Goal: Register for event/course

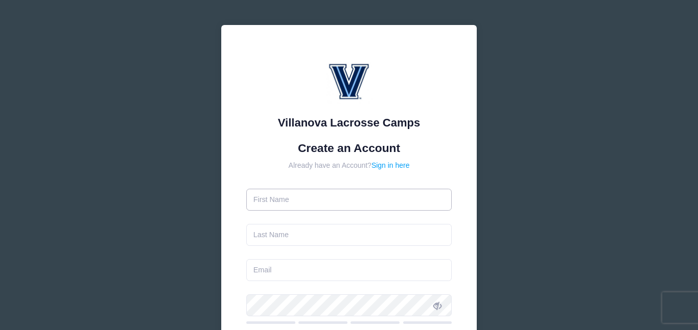
click at [285, 197] on input "text" at bounding box center [349, 200] width 206 height 22
type input "Dmitry"
type input "Ushamirsky"
type input "[EMAIL_ADDRESS][DOMAIN_NAME]"
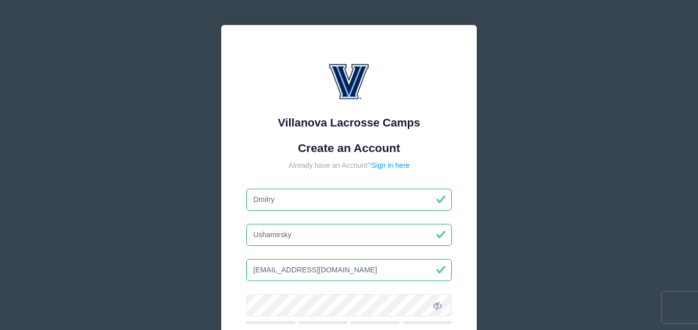
click at [434, 166] on div "Already have an Account? Sign in here" at bounding box center [349, 165] width 206 height 11
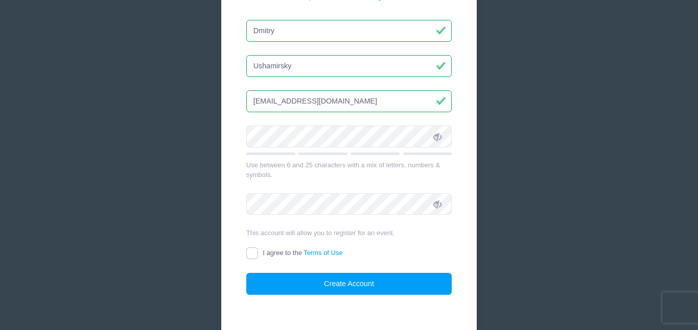
scroll to position [171, 0]
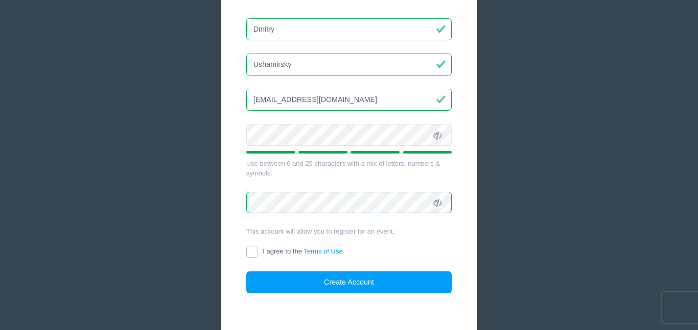
click at [251, 253] on input "I agree to the Terms of Use" at bounding box center [252, 252] width 12 height 12
checkbox input "true"
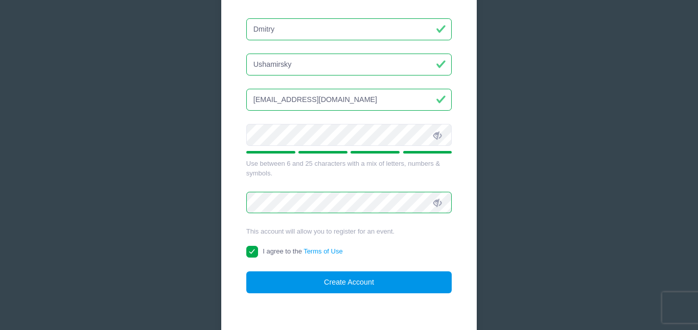
click at [343, 284] on button "Create Account" at bounding box center [349, 283] width 206 height 22
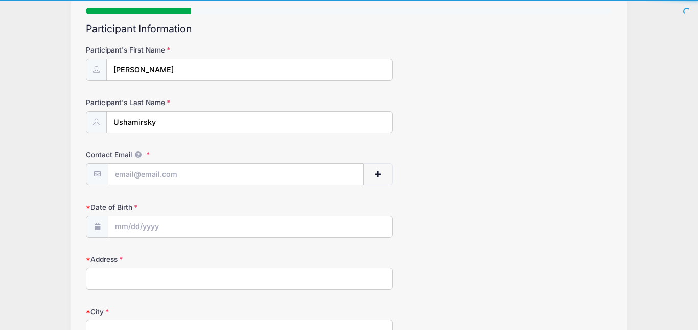
scroll to position [102, 0]
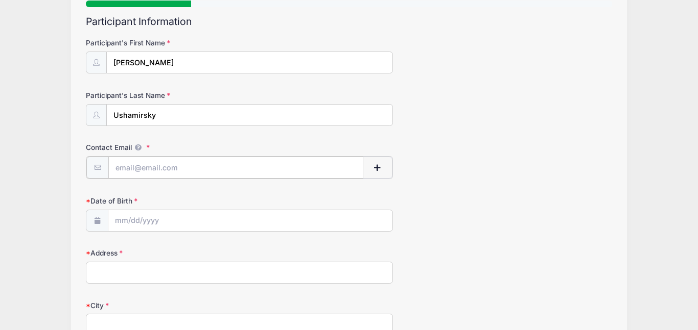
click at [125, 173] on input "Contact Email" at bounding box center [235, 168] width 255 height 22
type input "[EMAIL_ADDRESS][DOMAIN_NAME]"
click at [123, 225] on input "Date of Birth" at bounding box center [249, 220] width 283 height 22
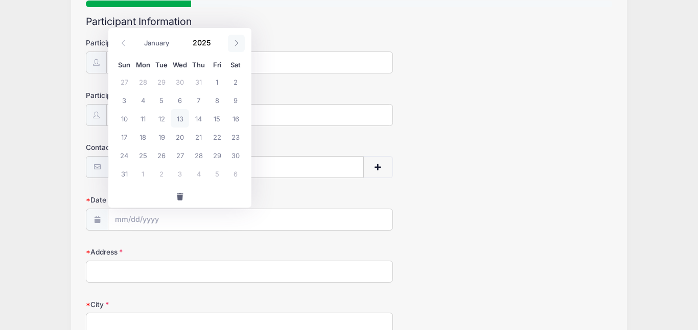
click at [236, 46] on span at bounding box center [236, 43] width 17 height 17
select select "8"
click at [127, 155] on span "28" at bounding box center [124, 155] width 18 height 18
type input "[DATE]"
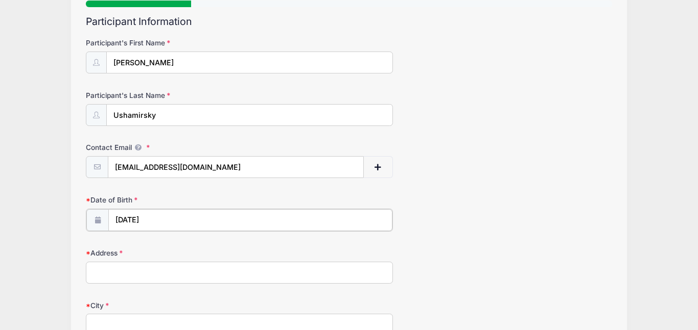
click at [176, 214] on input "[DATE]" at bounding box center [249, 220] width 283 height 22
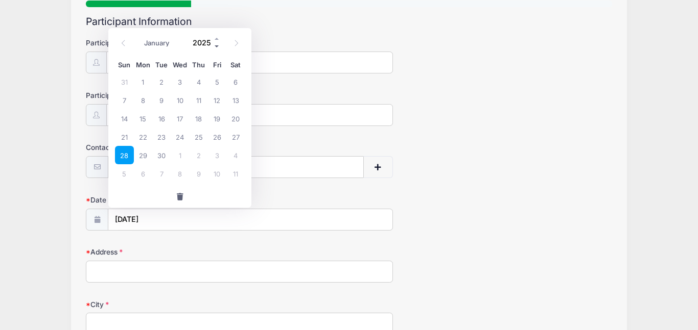
click at [218, 46] on span at bounding box center [217, 47] width 7 height 8
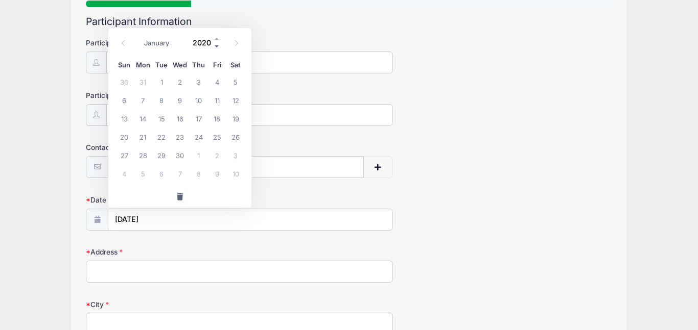
click at [218, 46] on span at bounding box center [217, 47] width 7 height 8
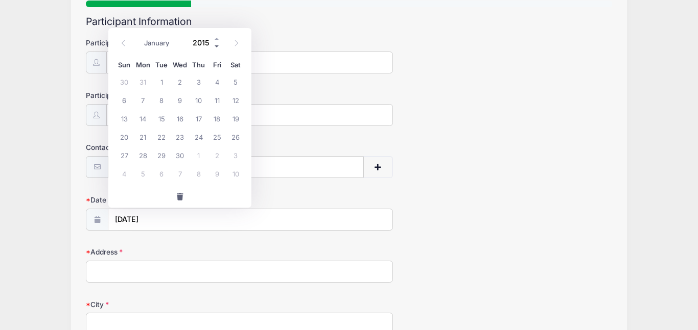
click at [218, 46] on span at bounding box center [217, 47] width 7 height 8
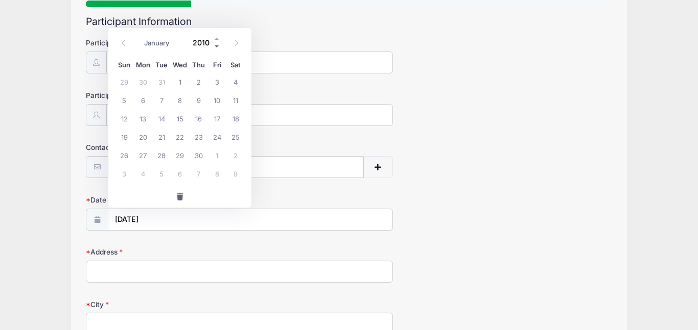
click at [218, 46] on span at bounding box center [217, 47] width 7 height 8
type input "2008"
click at [126, 157] on span "28" at bounding box center [124, 155] width 18 height 18
type input "[DATE]"
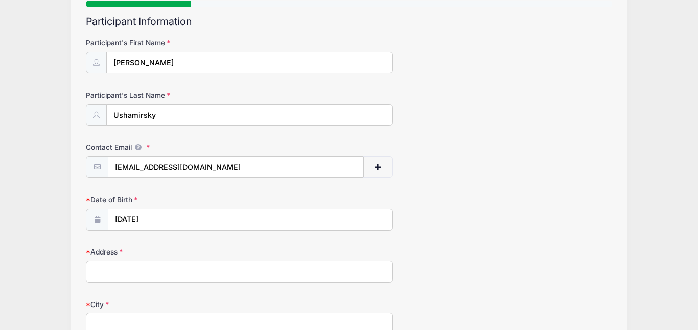
click at [429, 190] on form "Participant's First Name [PERSON_NAME] Participant's Last Name [GEOGRAPHIC_DATA…" at bounding box center [349, 317] width 526 height 559
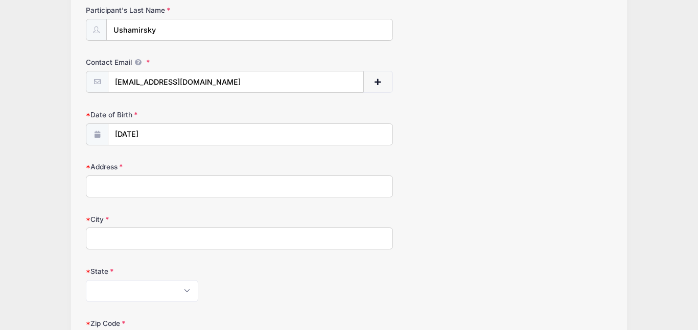
scroll to position [192, 0]
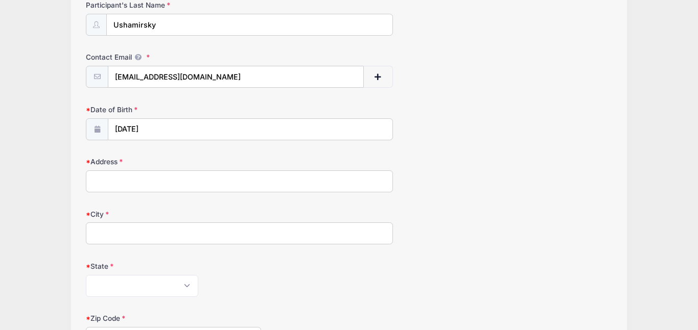
click at [229, 178] on input "Address" at bounding box center [239, 182] width 307 height 22
type input "[STREET_ADDRESS]"
type input "[GEOGRAPHIC_DATA]"
select select "MD"
type input "21784"
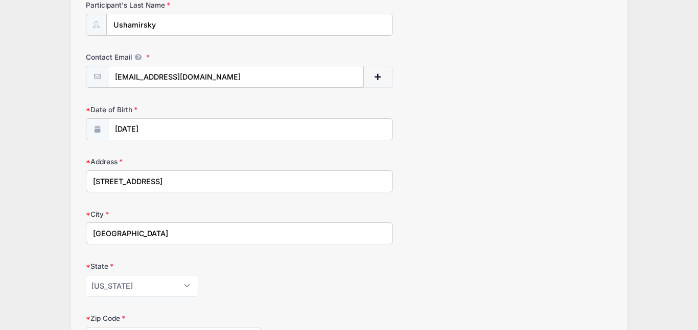
type input "[PHONE_NUMBER]"
click at [455, 174] on div "Address [STREET_ADDRESS]" at bounding box center [349, 175] width 526 height 36
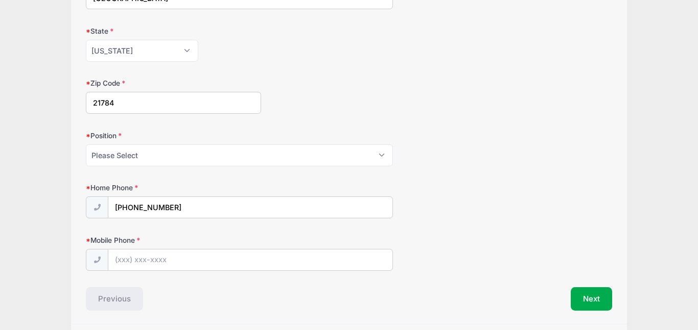
scroll to position [429, 0]
click at [258, 149] on select "Please Select Goalie Middie Defense Attack FOGO LSM" at bounding box center [239, 155] width 307 height 22
select select "Goalie"
click at [86, 144] on select "Please Select Goalie Middie Defense Attack FOGO LSM" at bounding box center [239, 155] width 307 height 22
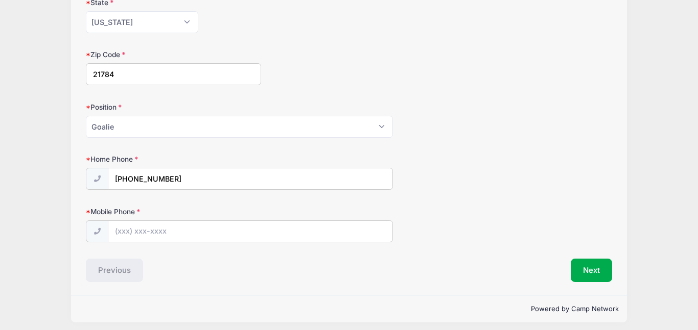
scroll to position [462, 0]
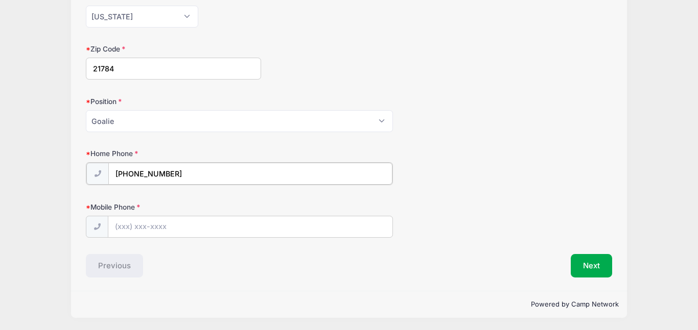
click at [180, 173] on input "[PHONE_NUMBER]" at bounding box center [249, 174] width 283 height 22
click at [194, 174] on input "[PHONE_NUMBER]" at bounding box center [249, 174] width 283 height 22
type input "[PHONE_NUMBER]"
click at [178, 224] on input "Mobile Phone" at bounding box center [249, 227] width 283 height 22
click at [176, 229] on input "Mobile Phone" at bounding box center [249, 227] width 283 height 22
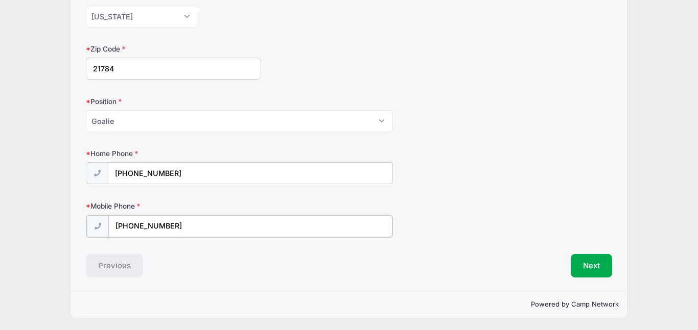
type input "[PHONE_NUMBER]"
click at [428, 215] on div "Mobile Phone [PHONE_NUMBER]" at bounding box center [349, 219] width 526 height 36
click at [588, 267] on button "Next" at bounding box center [591, 264] width 41 height 23
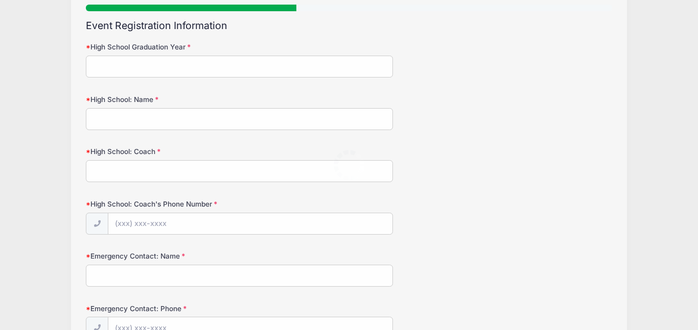
scroll to position [0, 0]
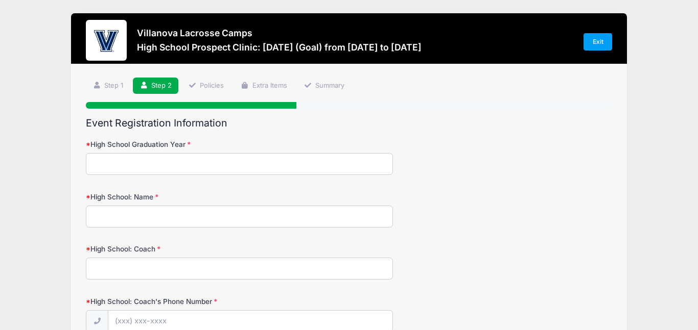
click at [187, 168] on input "High School Graduation Year" at bounding box center [239, 164] width 307 height 22
type input "2027"
click at [171, 211] on input "High School: Name" at bounding box center [239, 217] width 307 height 22
type input "Century"
click at [134, 267] on input "High School: Coach" at bounding box center [239, 269] width 307 height 22
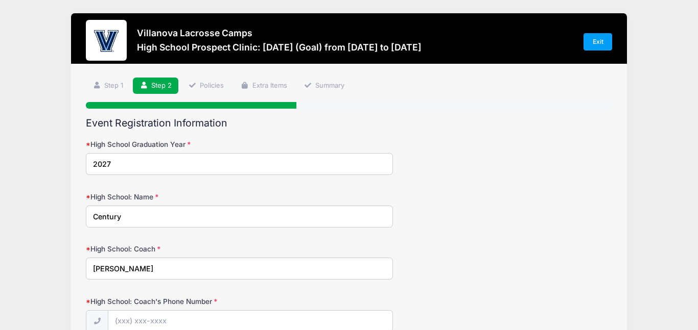
type input "[PERSON_NAME]"
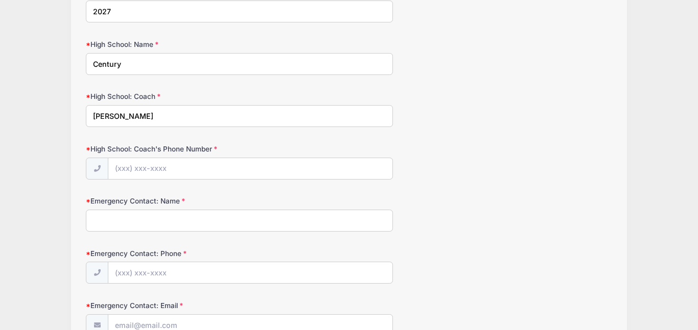
scroll to position [154, 0]
click at [135, 221] on input "Emergency Contact: Name" at bounding box center [239, 219] width 307 height 22
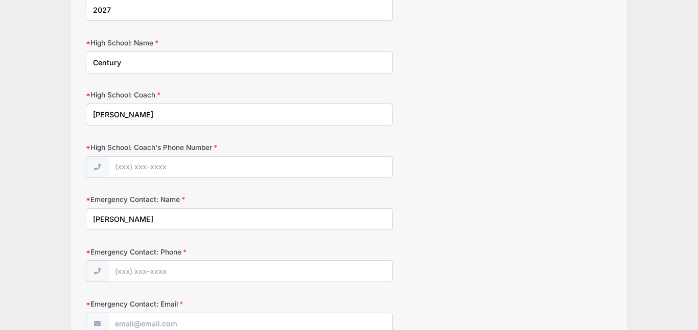
type input "[PERSON_NAME]"
click at [131, 273] on input "Emergency Contact: Phone" at bounding box center [249, 272] width 283 height 22
type input "[PHONE_NUMBER]"
type input "[EMAIL_ADDRESS][DOMAIN_NAME]"
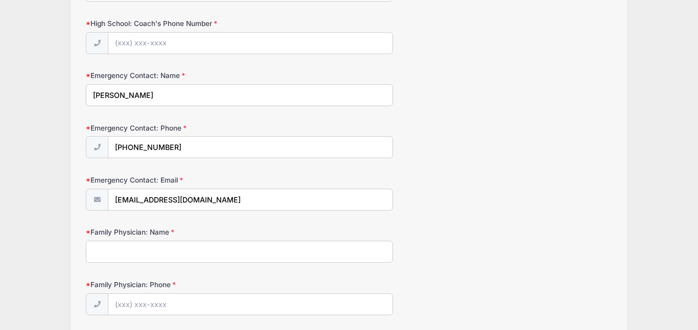
scroll to position [276, 0]
